Goal: Information Seeking & Learning: Learn about a topic

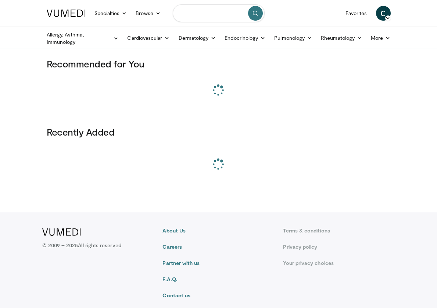
click at [208, 14] on input "Search topics, interventions" at bounding box center [219, 13] width 92 height 18
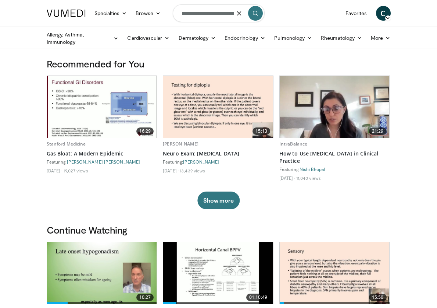
scroll to position [0, 20]
type input "**********"
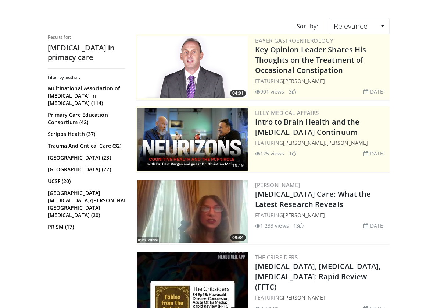
scroll to position [53, 0]
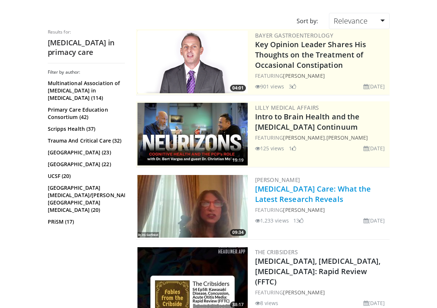
click at [299, 203] on link "[MEDICAL_DATA] Care: What the Latest Research Reveals" at bounding box center [313, 194] width 116 height 20
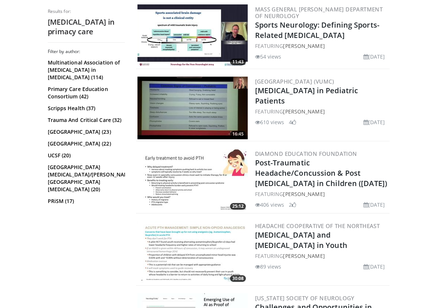
scroll to position [0, 0]
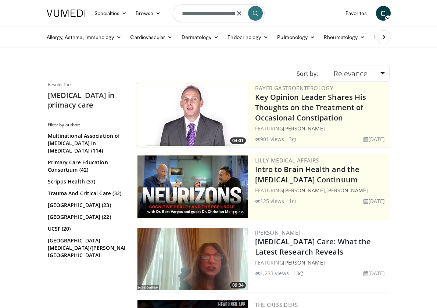
click at [225, 18] on input "**********" at bounding box center [219, 13] width 92 height 18
drag, startPoint x: 213, startPoint y: 14, endPoint x: 294, endPoint y: 26, distance: 81.5
click at [294, 26] on header "Specialties Adult & Family Medicine Allergy, Asthma, Immunology Anesthesiology …" at bounding box center [218, 24] width 437 height 48
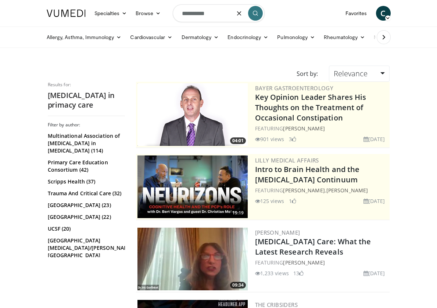
type input "**********"
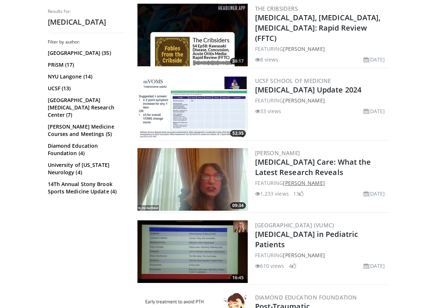
scroll to position [378, 0]
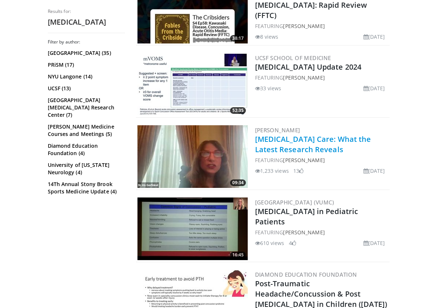
click at [308, 146] on link "[MEDICAL_DATA] Care: What the Latest Research Reveals" at bounding box center [313, 144] width 116 height 20
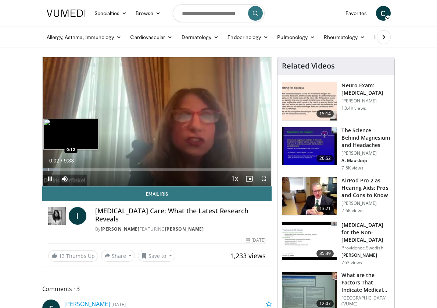
click at [48, 170] on div "Progress Bar" at bounding box center [48, 169] width 1 height 3
click at [51, 170] on div "Progress Bar" at bounding box center [51, 169] width 1 height 3
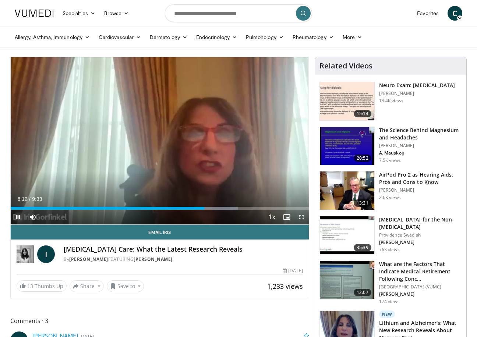
click at [18, 217] on span "Video Player" at bounding box center [18, 217] width 15 height 15
click at [193, 16] on input "Search topics, interventions" at bounding box center [238, 13] width 147 height 18
type input "**********"
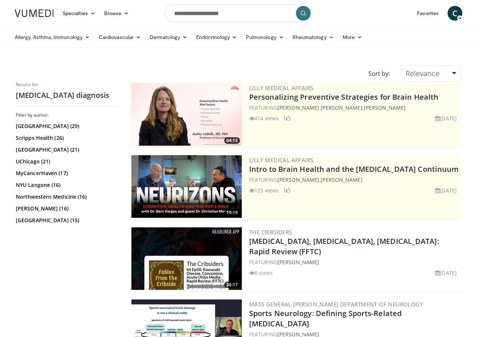
drag, startPoint x: 1, startPoint y: 264, endPoint x: -34, endPoint y: 267, distance: 35.4
click at [0, 267] on html "Specialties Adult & Family Medicine Allergy, Asthma, Immunology Anesthesiology …" at bounding box center [238, 168] width 477 height 337
click at [43, 256] on div "Filter by author: Vanderbilt University Medical Center (29) Scripps Health (26)…" at bounding box center [67, 192] width 103 height 160
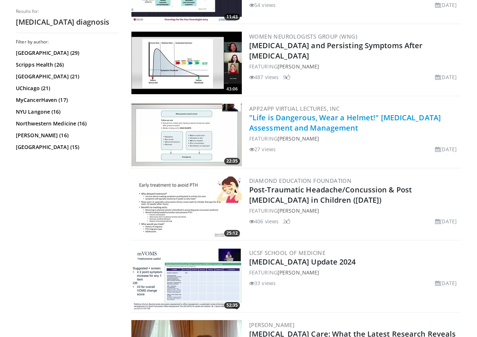
scroll to position [351, 0]
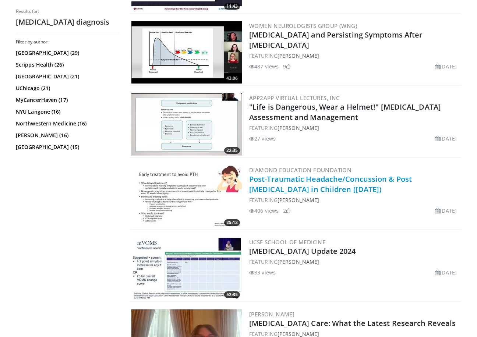
click at [286, 181] on link "Post-Traumatic Headache/Concussion & Post [MEDICAL_DATA] in Children ([DATE])" at bounding box center [330, 184] width 163 height 20
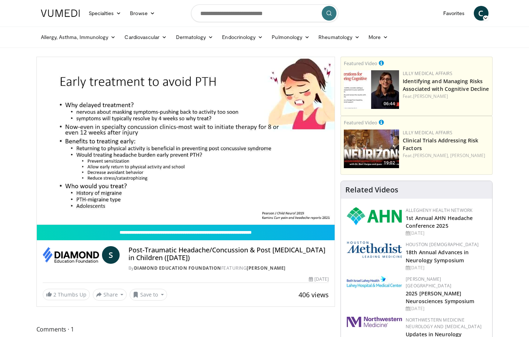
click at [233, 13] on input "Search topics, interventions" at bounding box center [264, 13] width 147 height 18
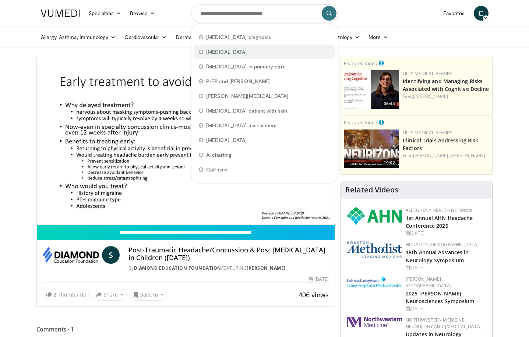
click at [220, 48] on span "concussion" at bounding box center [226, 51] width 41 height 7
type input "**********"
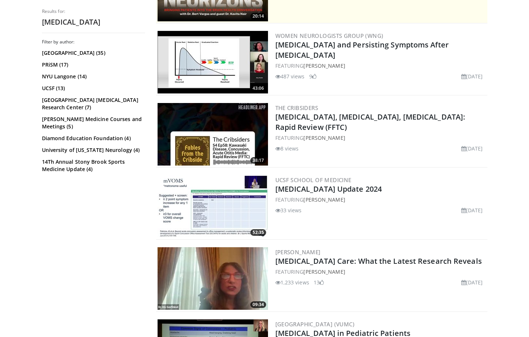
scroll to position [225, 0]
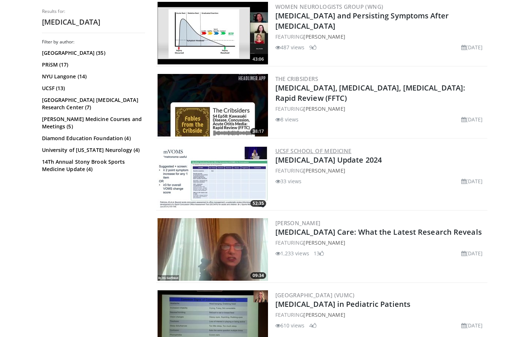
click at [307, 150] on link "UCSF School of Medicine" at bounding box center [313, 150] width 76 height 7
click at [203, 185] on img at bounding box center [212, 177] width 110 height 63
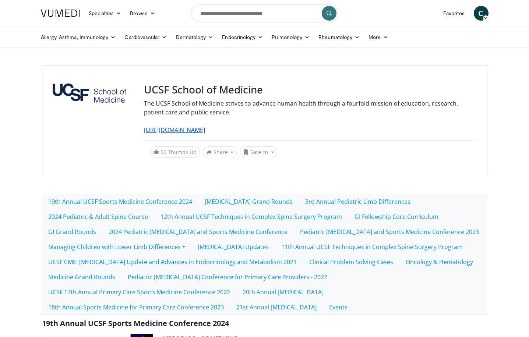
click at [173, 132] on link "[URL][DOMAIN_NAME]" at bounding box center [174, 130] width 61 height 8
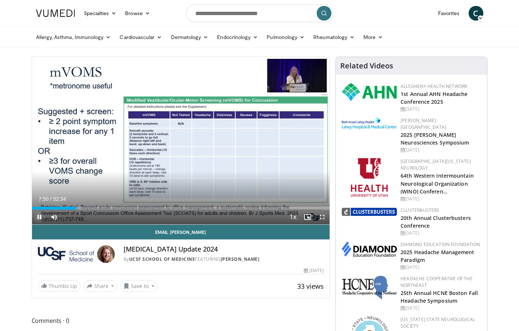
click at [39, 217] on span "Video Player" at bounding box center [39, 217] width 15 height 15
click at [39, 216] on span "Video Player" at bounding box center [39, 217] width 15 height 15
click at [35, 216] on span "Video Player" at bounding box center [39, 217] width 15 height 15
click at [39, 220] on span "Video Player" at bounding box center [39, 217] width 15 height 15
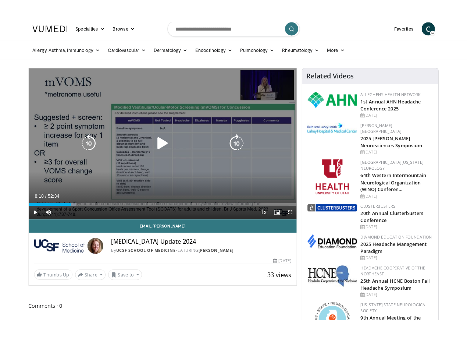
scroll to position [4, 0]
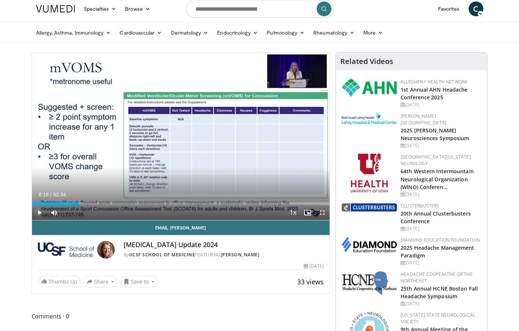
click at [39, 212] on span "Video Player" at bounding box center [39, 212] width 15 height 15
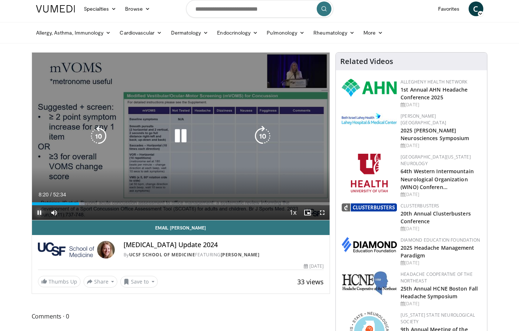
click at [39, 213] on span "Video Player" at bounding box center [39, 212] width 15 height 15
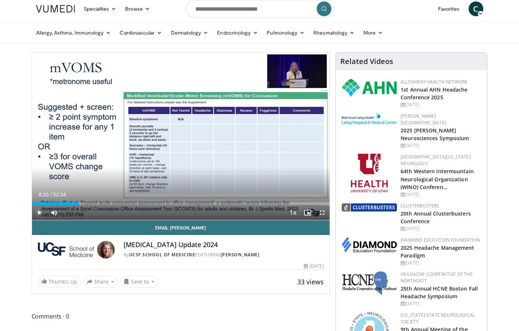
click at [39, 212] on span "Video Player" at bounding box center [39, 212] width 15 height 15
click at [39, 213] on span "Video Player" at bounding box center [39, 212] width 15 height 15
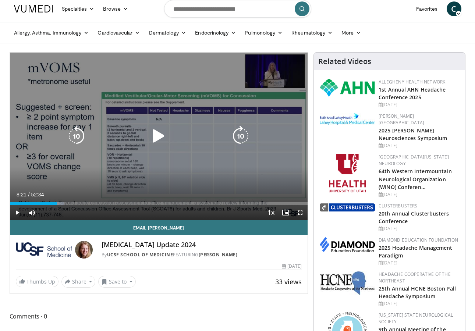
click at [158, 135] on icon "Video Player" at bounding box center [158, 136] width 21 height 21
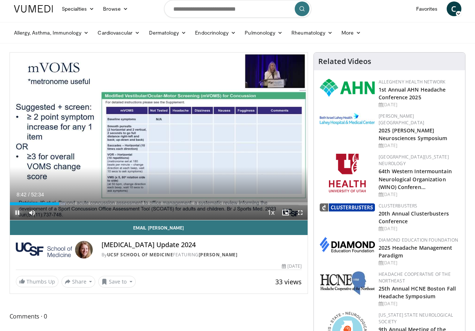
click at [18, 214] on span "Video Player" at bounding box center [17, 212] width 15 height 15
click at [17, 213] on span "Video Player" at bounding box center [17, 212] width 15 height 15
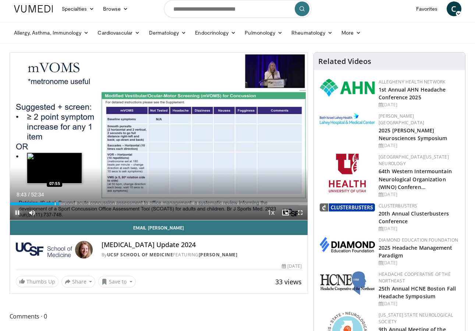
click at [53, 204] on div "Loaded : 18.67% 08:43 07:55" at bounding box center [159, 203] width 298 height 3
click at [49, 205] on div "Progress Bar" at bounding box center [49, 203] width 1 height 3
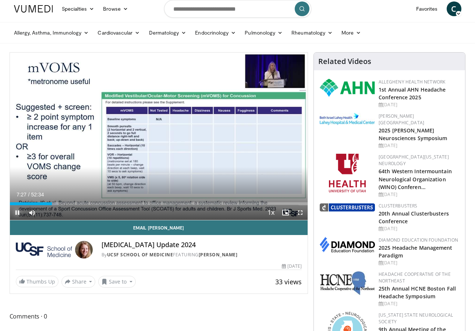
click at [17, 215] on span "Video Player" at bounding box center [17, 212] width 15 height 15
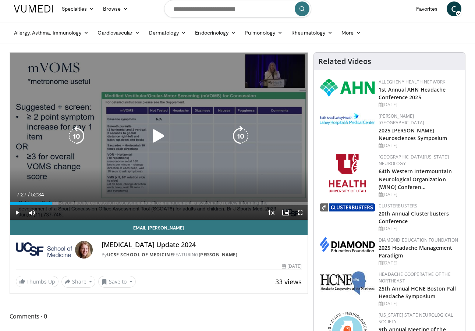
click at [156, 133] on icon "Video Player" at bounding box center [158, 136] width 21 height 21
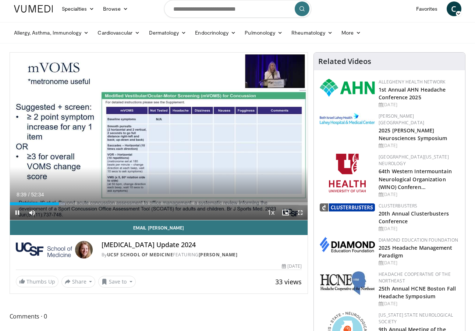
click at [299, 213] on span "Video Player" at bounding box center [300, 212] width 15 height 15
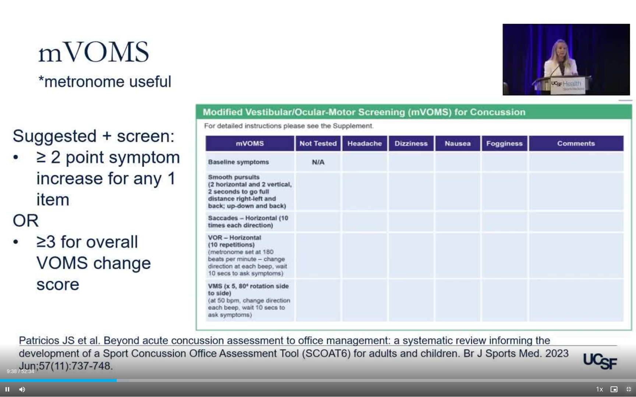
click at [528, 337] on span "Video Player" at bounding box center [628, 389] width 15 height 15
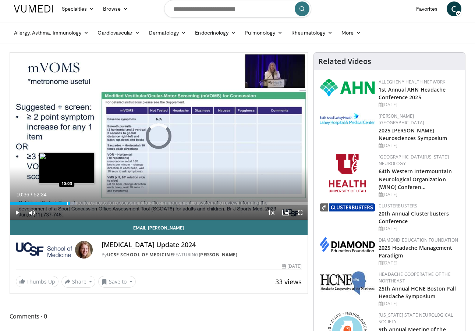
click at [67, 204] on div "Progress Bar" at bounding box center [67, 203] width 1 height 3
click at [65, 204] on div "Progress Bar" at bounding box center [65, 203] width 1 height 3
click at [71, 204] on div "Progress Bar" at bounding box center [71, 203] width 1 height 3
click at [75, 205] on div "Progress Bar" at bounding box center [75, 203] width 1 height 3
click at [72, 204] on div "Progress Bar" at bounding box center [72, 203] width 1 height 3
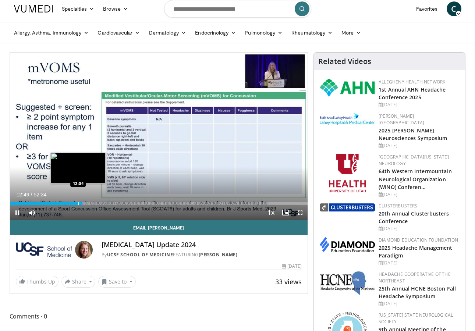
click at [78, 203] on div "Progress Bar" at bounding box center [78, 203] width 1 height 3
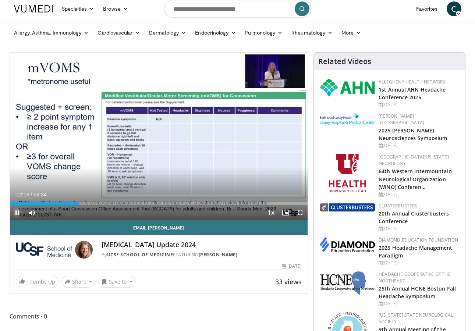
click at [16, 214] on span "Video Player" at bounding box center [17, 212] width 15 height 15
click at [302, 213] on span "Video Player" at bounding box center [300, 212] width 15 height 15
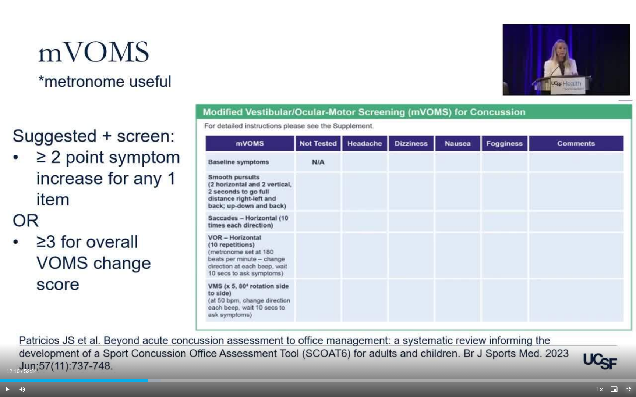
click at [528, 337] on span "Video Player" at bounding box center [628, 389] width 15 height 15
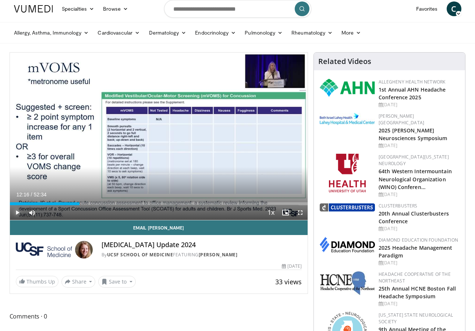
click at [17, 213] on span "Video Player" at bounding box center [17, 212] width 15 height 15
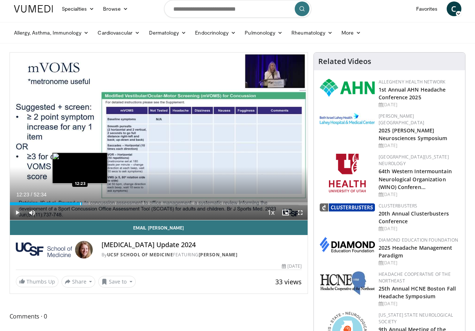
click at [80, 203] on div "Progress Bar" at bounding box center [80, 203] width 1 height 3
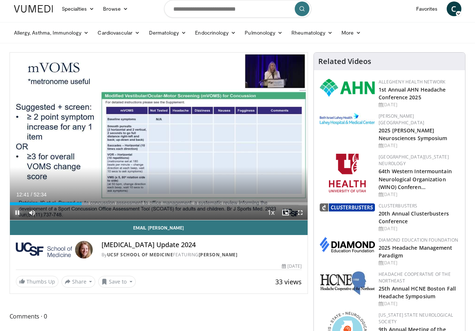
click at [17, 212] on span "Video Player" at bounding box center [17, 212] width 15 height 15
click at [299, 214] on span "Video Player" at bounding box center [300, 212] width 15 height 15
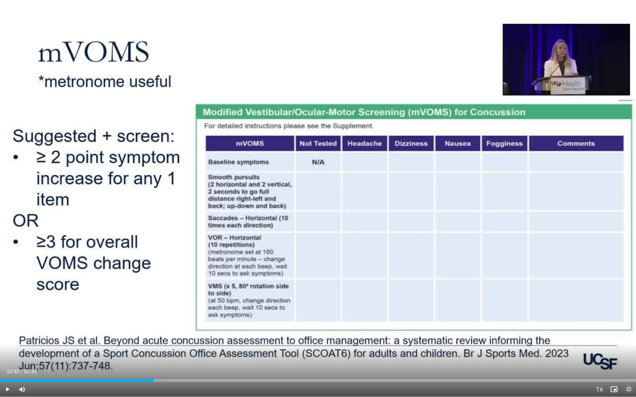
click at [528, 337] on span "Video Player" at bounding box center [628, 389] width 15 height 15
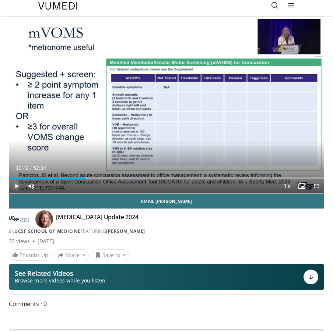
click at [18, 185] on span "Video Player" at bounding box center [16, 186] width 15 height 15
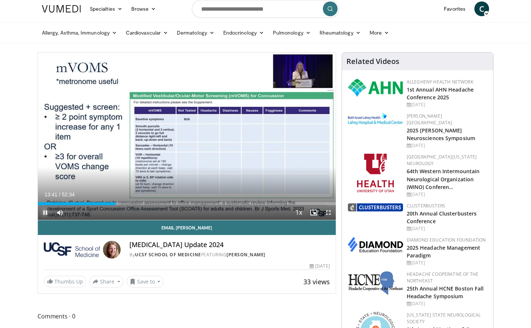
click at [45, 213] on span "Video Player" at bounding box center [45, 212] width 15 height 15
click at [326, 216] on span "Video Player" at bounding box center [328, 212] width 15 height 15
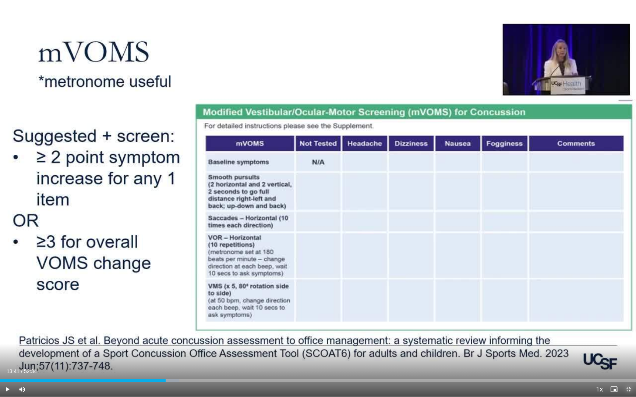
click at [528, 337] on span "Video Player" at bounding box center [628, 389] width 15 height 15
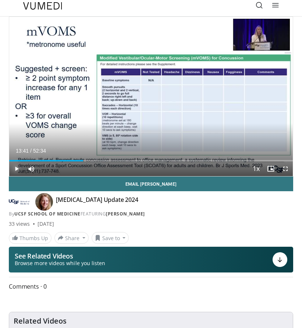
click at [15, 170] on span "Video Player" at bounding box center [16, 168] width 15 height 15
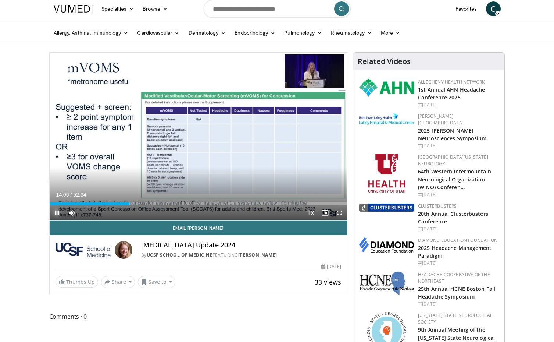
click at [56, 213] on span "Video Player" at bounding box center [57, 212] width 15 height 15
click at [341, 213] on span "Video Player" at bounding box center [340, 212] width 15 height 15
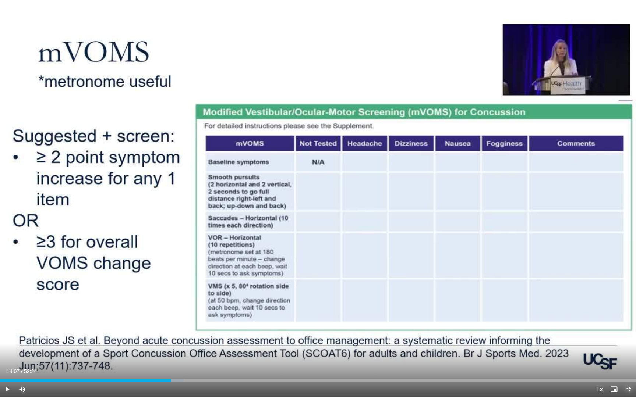
click at [528, 337] on span "Video Player" at bounding box center [628, 389] width 15 height 15
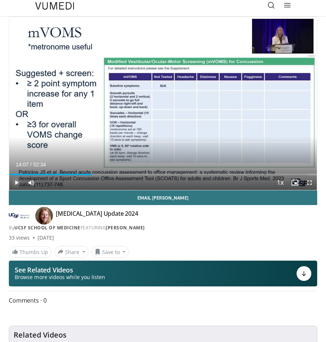
click at [16, 183] on span "Video Player" at bounding box center [16, 182] width 15 height 15
click at [18, 184] on span "Video Player" at bounding box center [16, 182] width 15 height 15
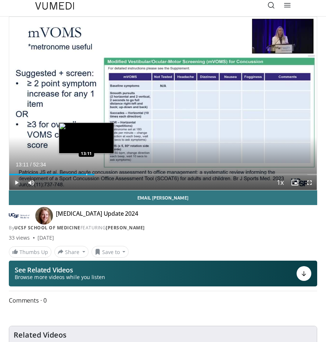
click at [86, 174] on div "Progress Bar" at bounding box center [86, 174] width 1 height 1
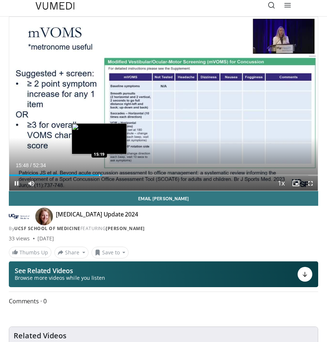
click at [99, 175] on div "Loaded : 31.97% 15:48 15:19" at bounding box center [163, 174] width 309 height 1
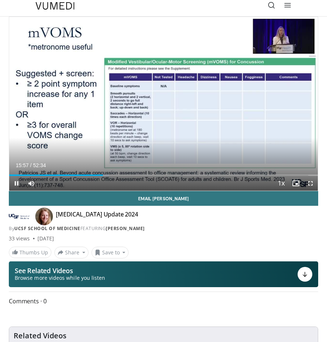
click at [99, 176] on div "Current Time 15:57 / Duration 52:34 Pause Skip Backward Skip Forward Mute 0% Lo…" at bounding box center [163, 183] width 309 height 15
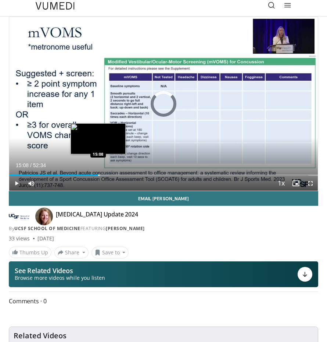
click at [98, 174] on div "Progress Bar" at bounding box center [98, 174] width 1 height 1
click at [102, 175] on div "Progress Bar" at bounding box center [102, 174] width 1 height 1
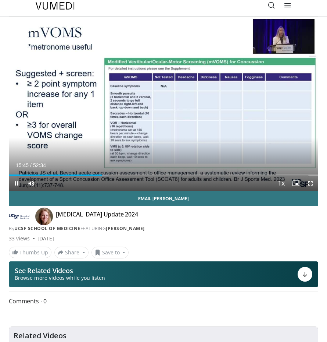
click at [99, 176] on div "Current Time 15:45 / Duration 52:34 Pause Skip Backward Skip Forward Mute 0% Lo…" at bounding box center [163, 183] width 309 height 15
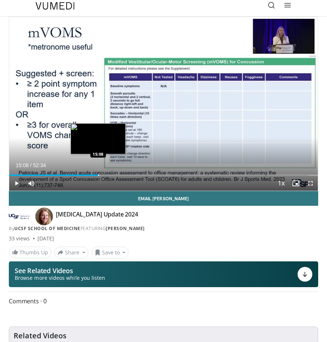
click at [98, 175] on div "Progress Bar" at bounding box center [98, 174] width 1 height 1
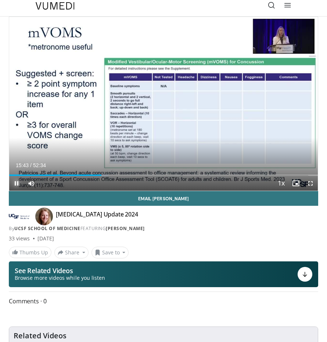
click at [14, 182] on span "Video Player" at bounding box center [16, 183] width 15 height 15
click at [16, 184] on span "Video Player" at bounding box center [16, 183] width 15 height 15
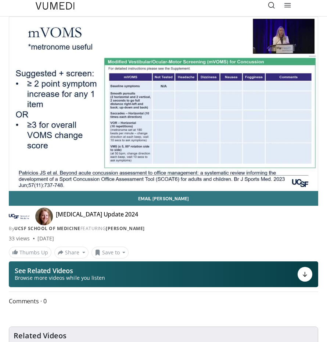
click at [302, 216] on div "[MEDICAL_DATA] Update 2024 By UCSF School of Medicine FEATURING [PERSON_NAME] B…" at bounding box center [164, 220] width 310 height 21
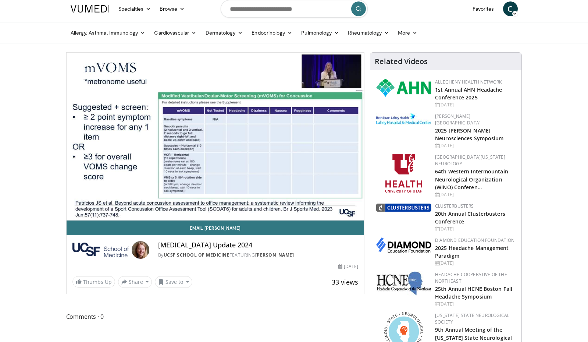
click at [320, 244] on h4 "[MEDICAL_DATA] Update 2024" at bounding box center [258, 245] width 200 height 8
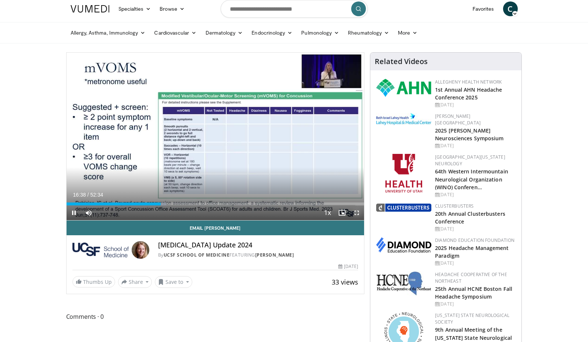
click at [357, 215] on span "Video Player" at bounding box center [356, 212] width 15 height 15
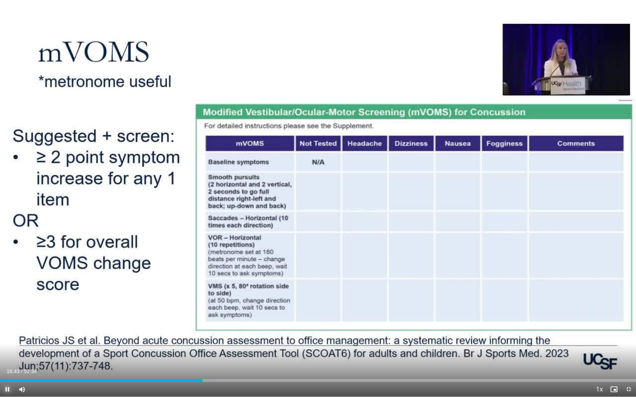
click at [5, 337] on span "Video Player" at bounding box center [7, 389] width 15 height 15
click at [528, 337] on span "Video Player" at bounding box center [628, 389] width 15 height 15
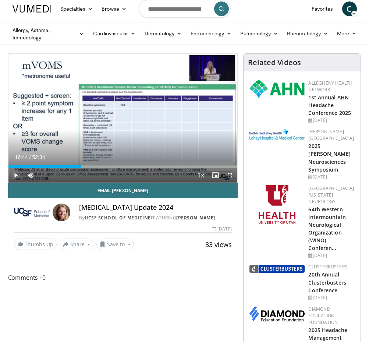
click at [15, 174] on span "Video Player" at bounding box center [15, 175] width 15 height 15
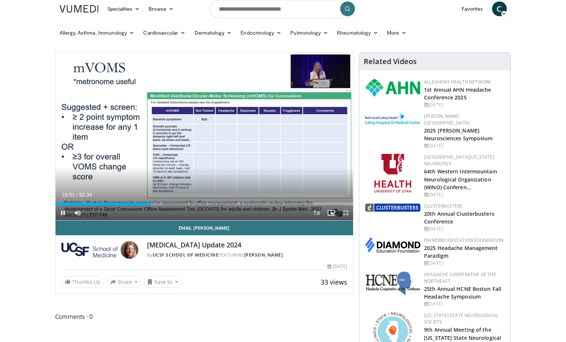
click at [347, 215] on span "Video Player" at bounding box center [345, 212] width 15 height 15
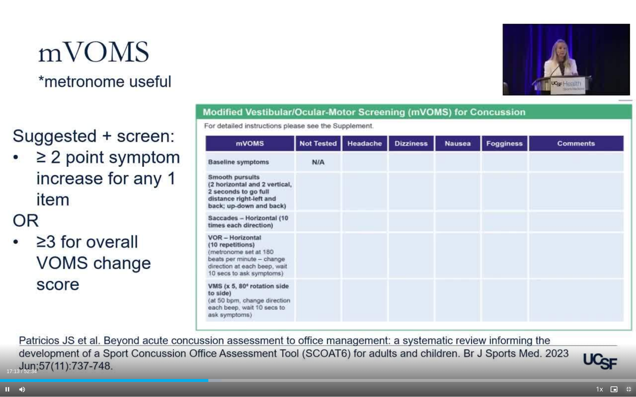
click at [528, 337] on span "Video Player" at bounding box center [628, 389] width 15 height 15
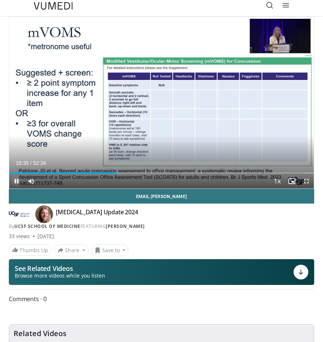
click at [15, 182] on span "Video Player" at bounding box center [16, 181] width 15 height 15
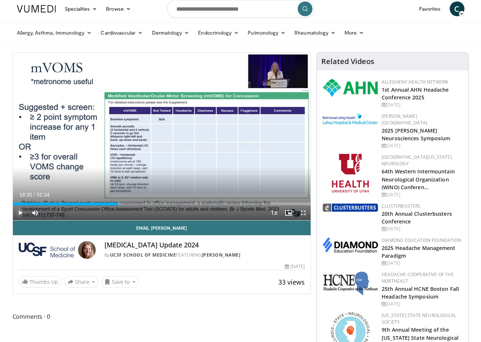
click at [19, 212] on span "Video Player" at bounding box center [20, 212] width 15 height 15
click at [303, 214] on span "Video Player" at bounding box center [303, 212] width 15 height 15
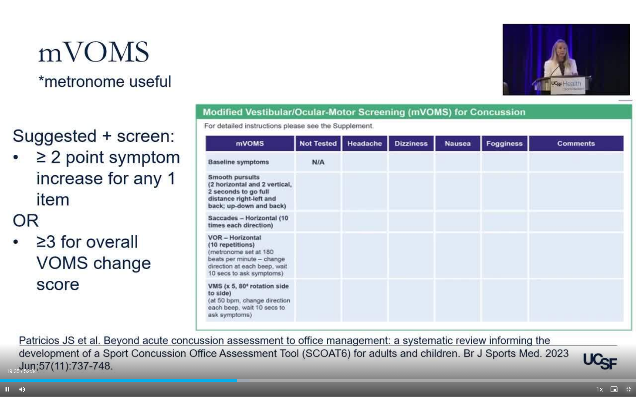
click at [528, 337] on span "Video Player" at bounding box center [628, 389] width 15 height 15
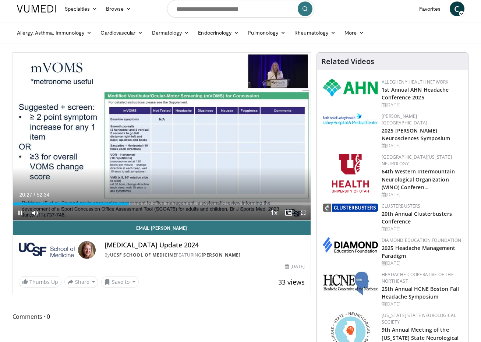
click at [304, 216] on span "Video Player" at bounding box center [303, 212] width 15 height 15
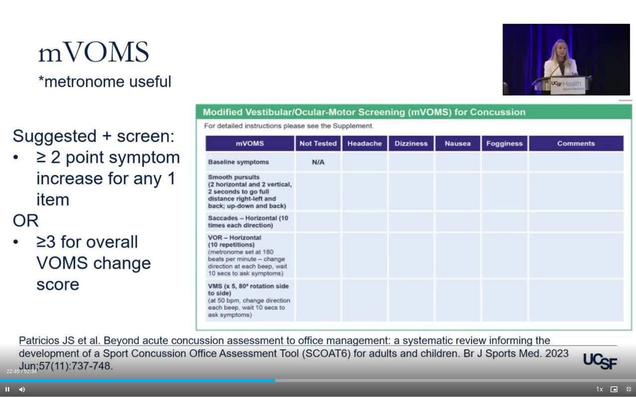
click at [528, 337] on span "Video Player" at bounding box center [628, 389] width 15 height 15
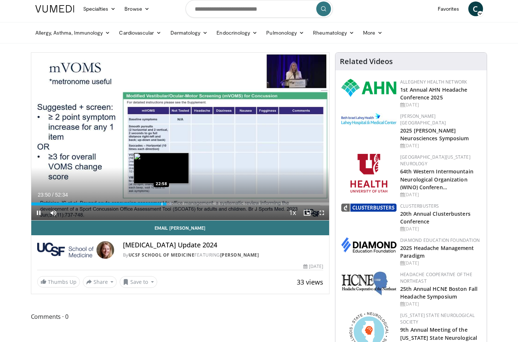
click at [161, 205] on div "Progress Bar" at bounding box center [161, 203] width 1 height 3
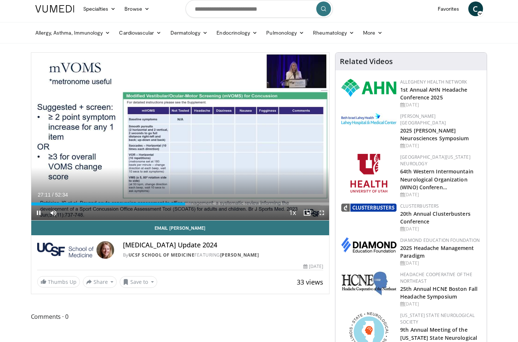
click at [321, 213] on span "Video Player" at bounding box center [321, 212] width 15 height 15
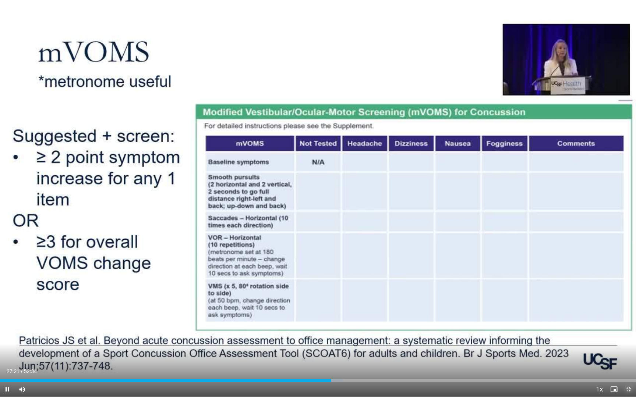
click at [528, 337] on span "Video Player" at bounding box center [628, 389] width 15 height 15
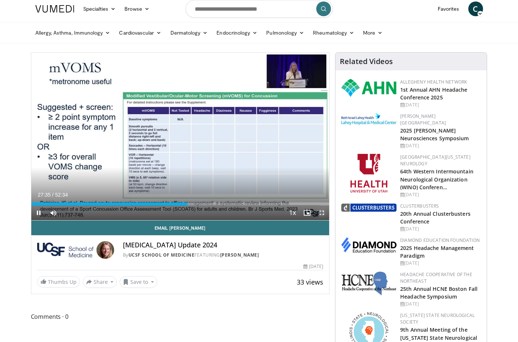
click at [321, 213] on span "Video Player" at bounding box center [321, 212] width 15 height 15
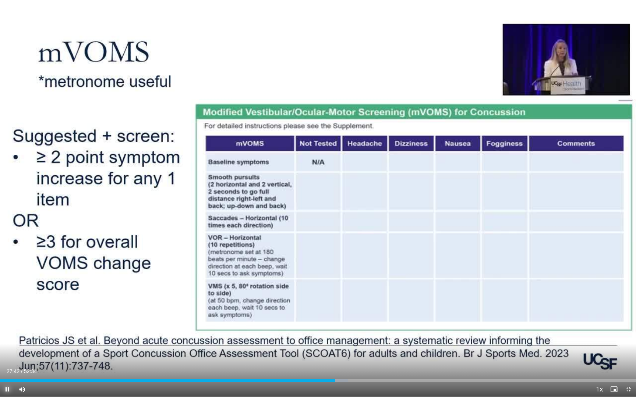
click at [4, 337] on span "Video Player" at bounding box center [7, 389] width 15 height 15
click at [528, 337] on video-js "**********" at bounding box center [318, 198] width 636 height 397
click at [6, 337] on span "Video Player" at bounding box center [7, 389] width 15 height 15
click at [528, 337] on span "Video Player" at bounding box center [628, 389] width 15 height 15
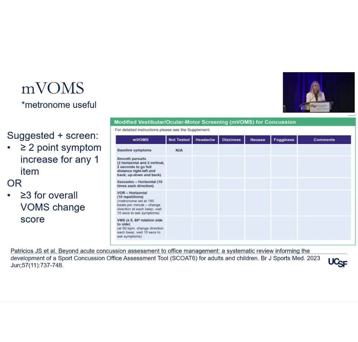
scroll to position [0, 0]
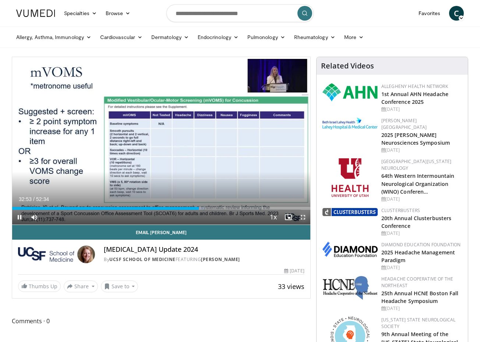
click at [302, 217] on span "Video Player" at bounding box center [302, 217] width 15 height 15
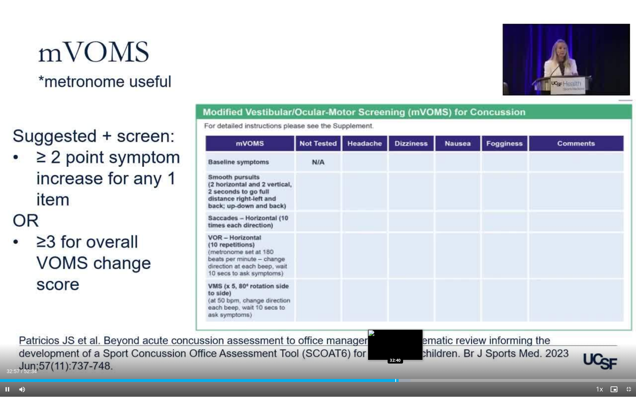
click at [395, 337] on div "Progress Bar" at bounding box center [395, 380] width 1 height 3
click at [392, 337] on div "Progress Bar" at bounding box center [392, 380] width 1 height 3
click at [528, 337] on span "Video Player" at bounding box center [628, 389] width 15 height 15
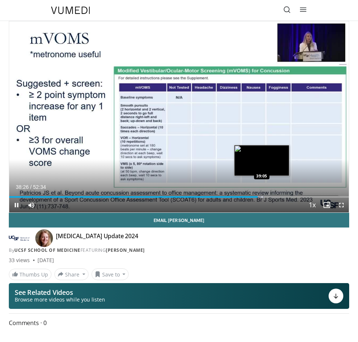
click at [262, 197] on div "Progress Bar" at bounding box center [262, 196] width 1 height 1
click at [270, 196] on div "Loaded : 77.24% 40:27 40:30" at bounding box center [179, 196] width 340 height 1
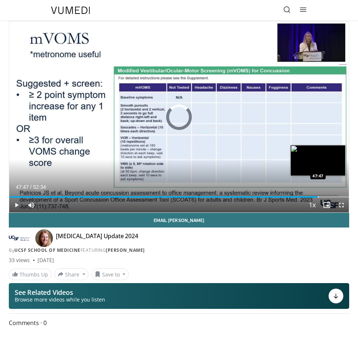
click at [318, 196] on div "Progress Bar" at bounding box center [318, 196] width 1 height 1
